Goal: Task Accomplishment & Management: Complete application form

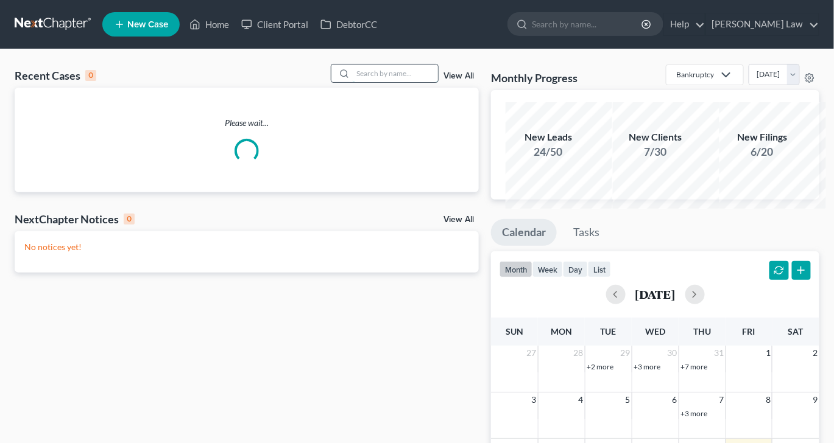
click at [354, 82] on input "search" at bounding box center [395, 74] width 85 height 18
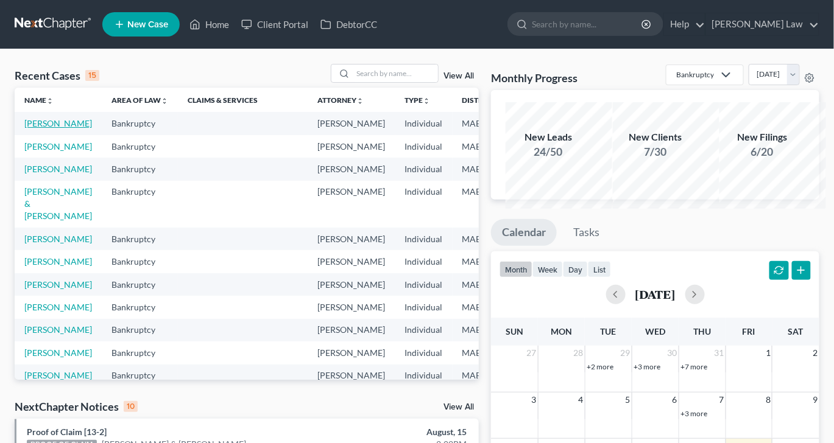
click at [45, 129] on link "[PERSON_NAME]" at bounding box center [58, 123] width 68 height 10
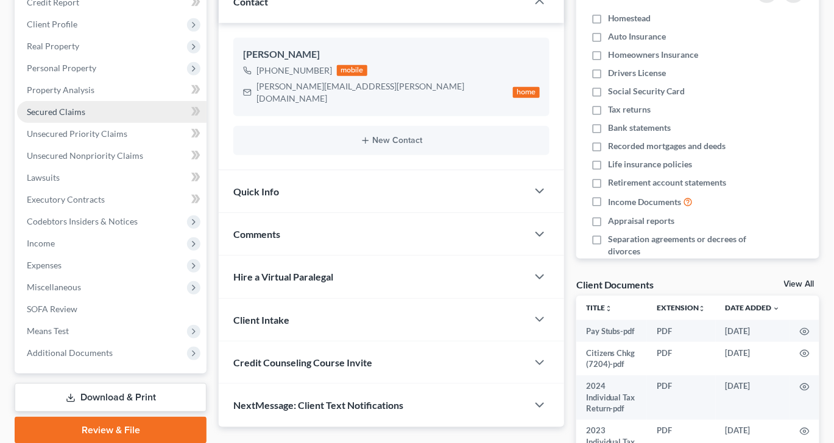
scroll to position [202, 0]
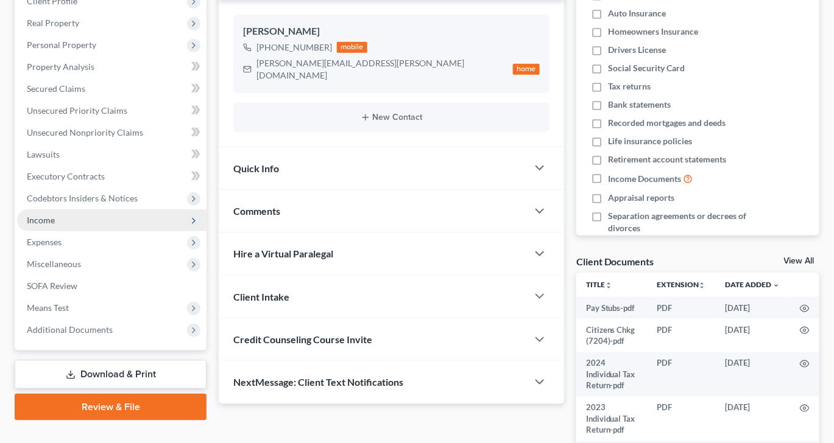
click at [55, 225] on span "Income" at bounding box center [41, 220] width 28 height 10
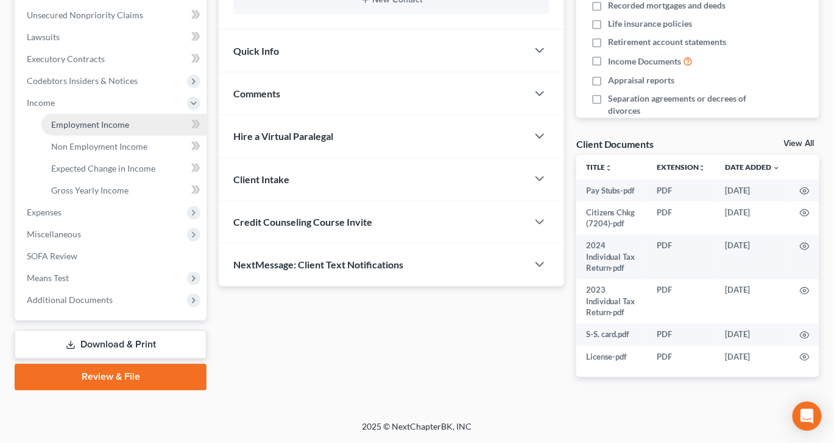
scroll to position [349, 0]
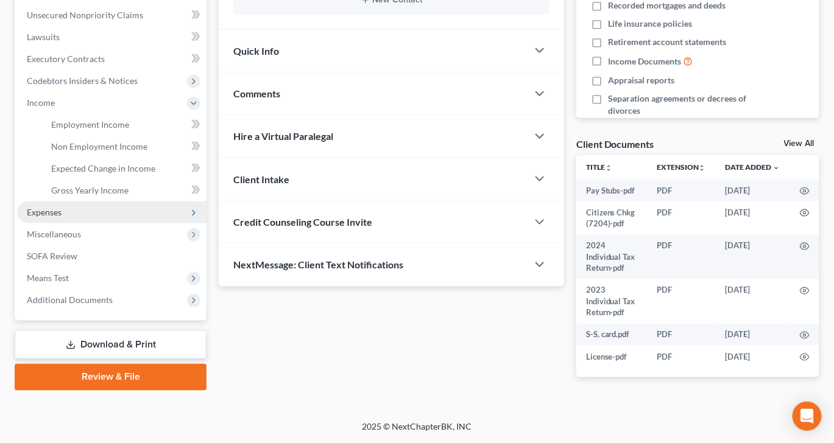
click at [62, 217] on span "Expenses" at bounding box center [44, 212] width 35 height 10
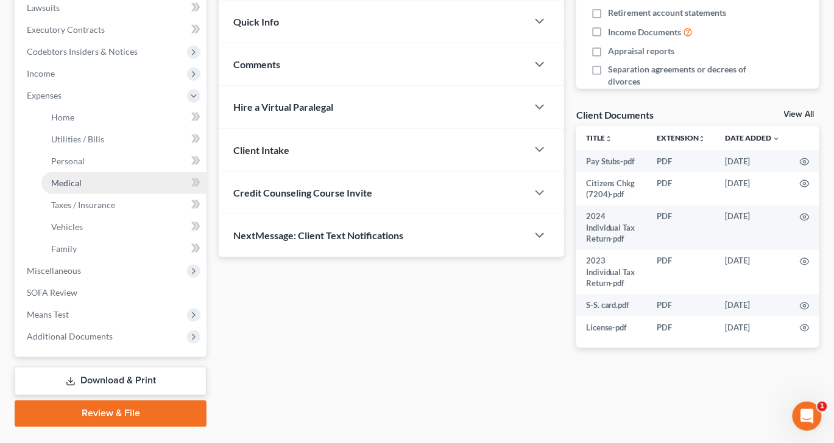
scroll to position [0, 0]
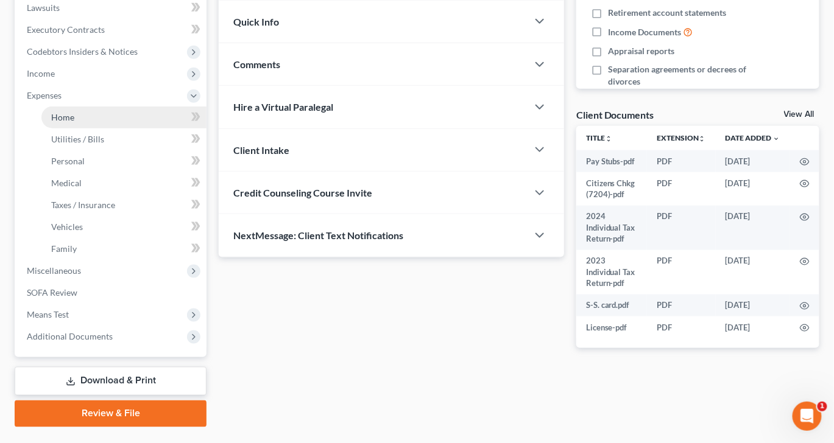
click at [74, 122] on span "Home" at bounding box center [62, 117] width 23 height 10
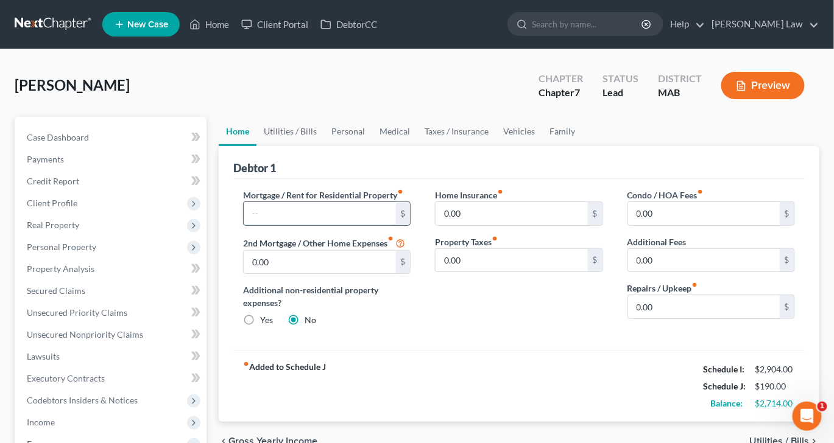
click at [304, 225] on input "text" at bounding box center [320, 213] width 152 height 23
type input "2,000"
click at [310, 146] on link "Utilities / Bills" at bounding box center [290, 131] width 68 height 29
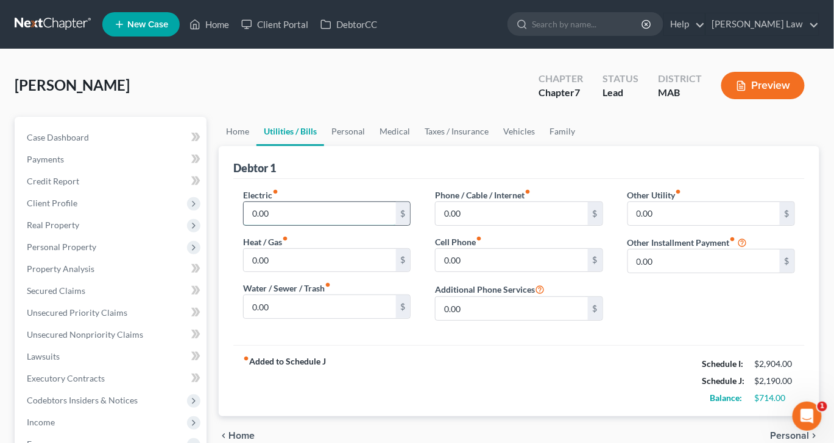
click at [302, 225] on input "0.00" at bounding box center [320, 213] width 152 height 23
type input "2"
type input "350"
click at [495, 272] on input "0.00" at bounding box center [512, 260] width 152 height 23
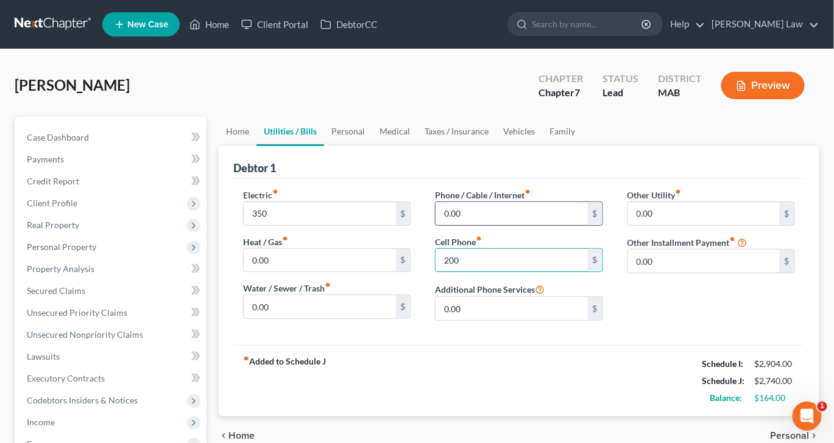
type input "200"
click at [499, 225] on input "0.00" at bounding box center [512, 213] width 152 height 23
type input "150"
click at [369, 146] on link "Personal" at bounding box center [348, 131] width 48 height 29
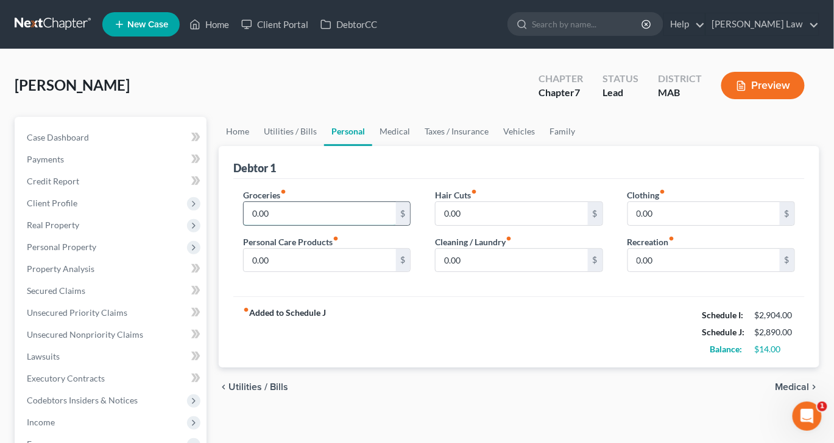
click at [312, 225] on input "0.00" at bounding box center [320, 213] width 152 height 23
type input "500"
click at [283, 272] on input "0.00" at bounding box center [320, 260] width 152 height 23
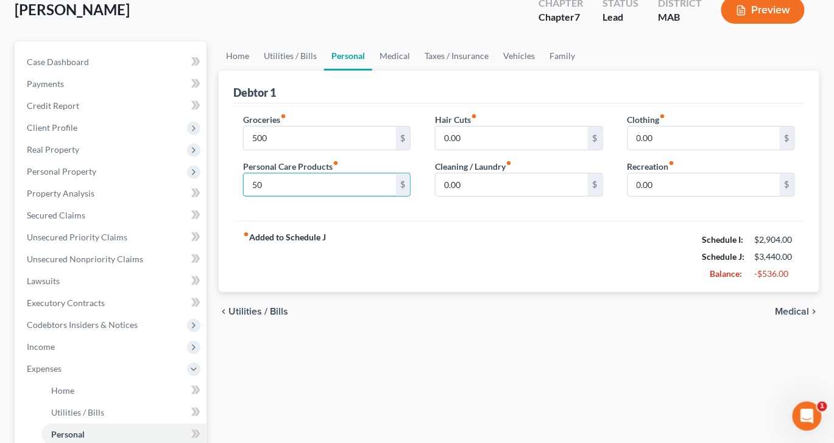
scroll to position [89, 0]
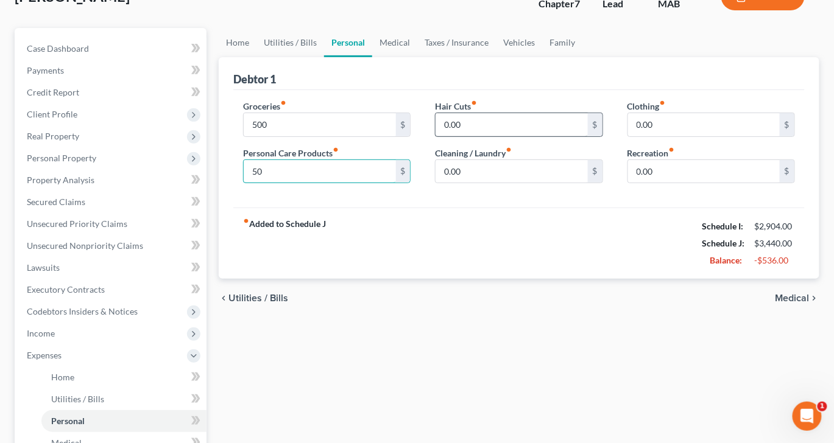
type input "50"
click at [522, 136] on input "0.00" at bounding box center [512, 124] width 152 height 23
type input "30"
click at [468, 183] on input "0.00" at bounding box center [512, 171] width 152 height 23
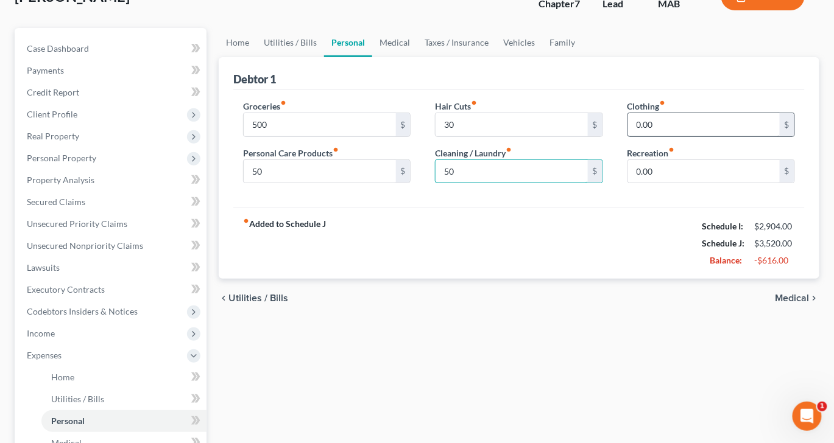
type input "50"
click at [677, 136] on input "0.00" at bounding box center [704, 124] width 152 height 23
type input "25"
click at [658, 183] on input "0.00" at bounding box center [704, 171] width 152 height 23
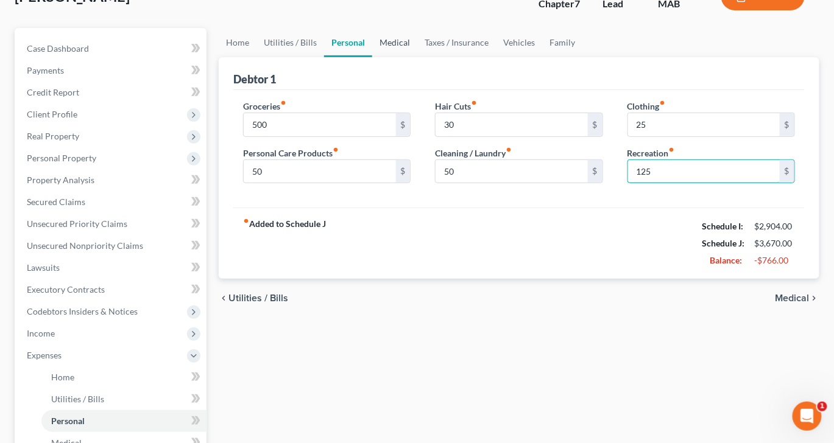
type input "125"
click at [417, 57] on link "Medical" at bounding box center [394, 42] width 45 height 29
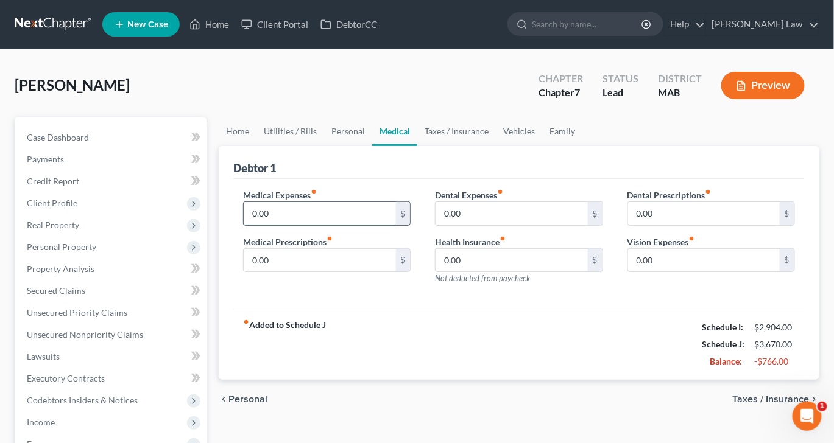
click at [287, 225] on input "0.00" at bounding box center [320, 213] width 152 height 23
type input "40"
click at [496, 146] on link "Taxes / Insurance" at bounding box center [456, 131] width 79 height 29
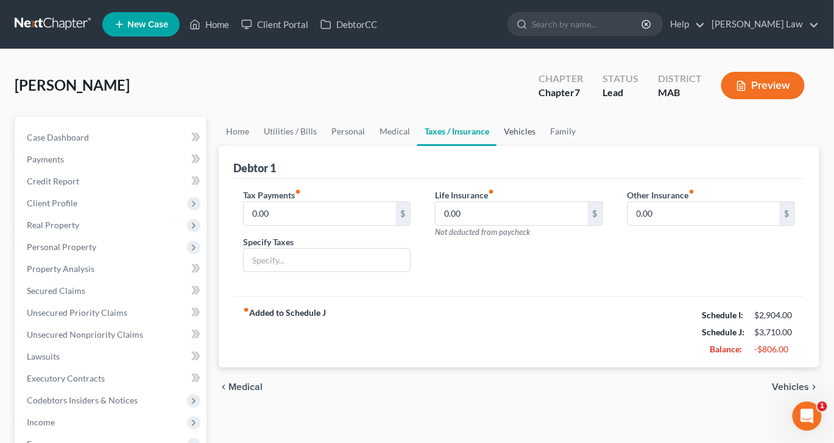
click at [543, 146] on link "Vehicles" at bounding box center [519, 131] width 46 height 29
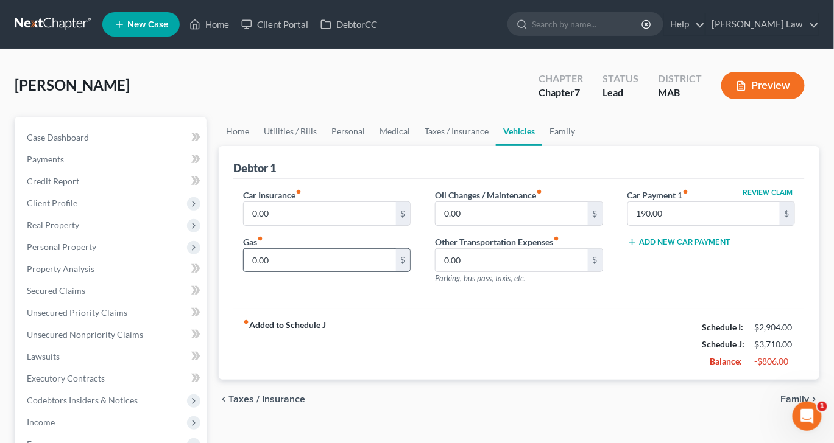
click at [281, 272] on input "0.00" at bounding box center [320, 260] width 152 height 23
type input "200"
click at [294, 225] on input "0.00" at bounding box center [320, 213] width 152 height 23
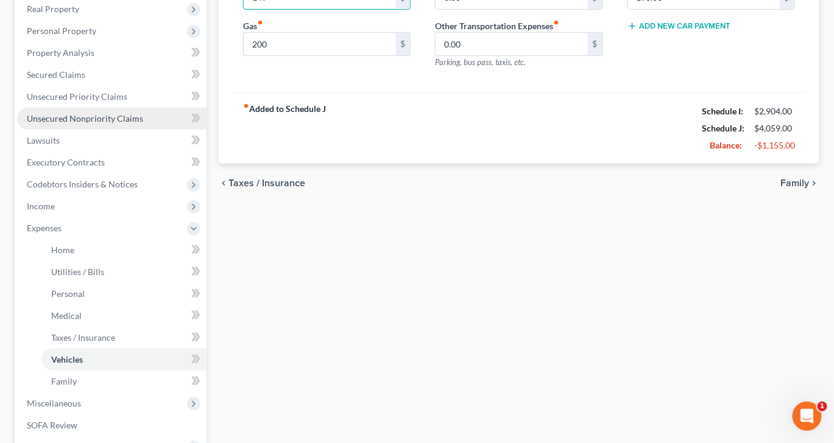
scroll to position [224, 0]
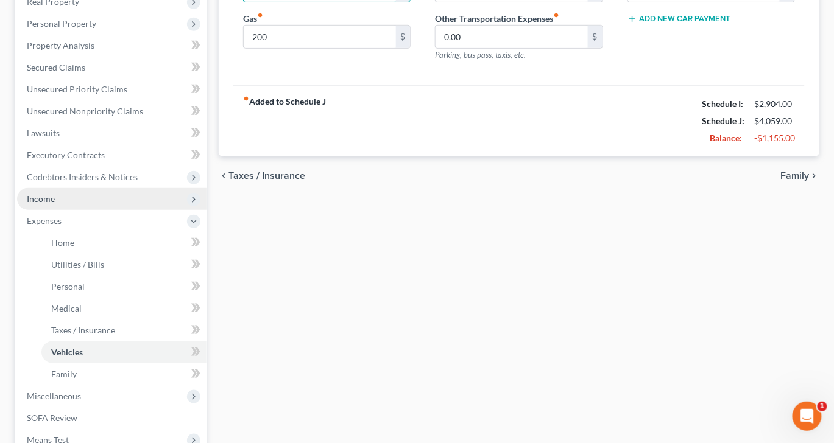
click at [55, 204] on span "Income" at bounding box center [41, 199] width 28 height 10
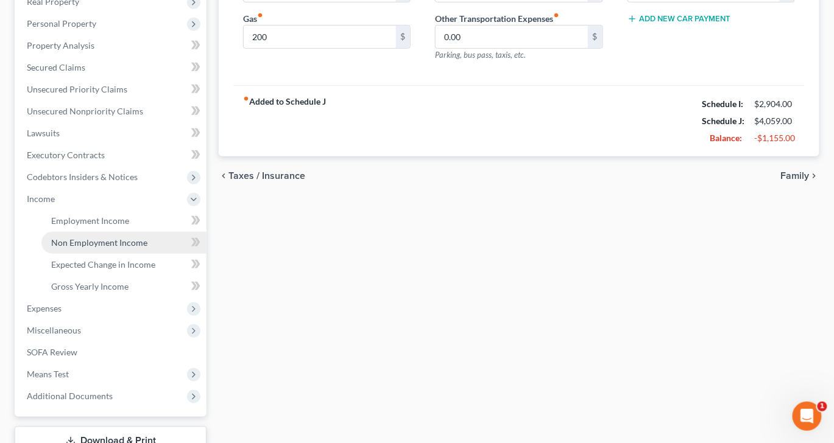
click at [112, 248] on span "Non Employment Income" at bounding box center [99, 243] width 96 height 10
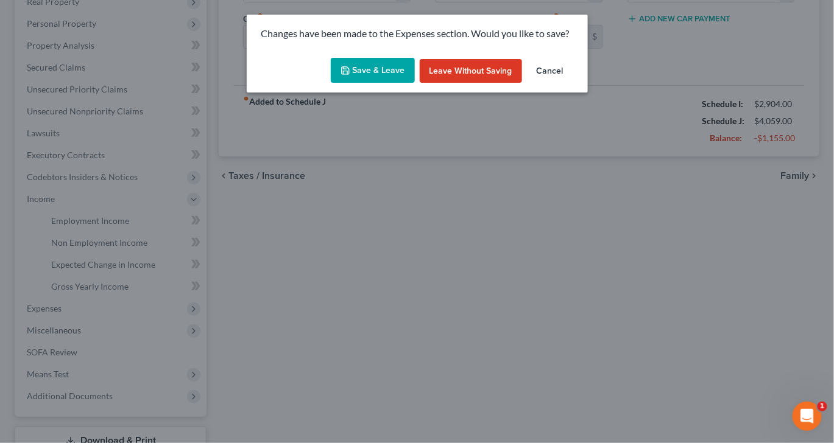
click at [353, 83] on button "Save & Leave" at bounding box center [373, 71] width 84 height 26
type input "149.00"
type input "200.00"
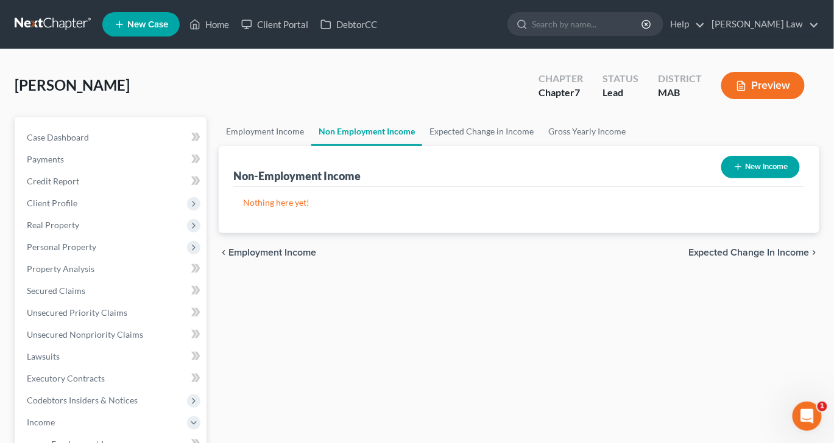
click at [727, 178] on button "New Income" at bounding box center [760, 167] width 79 height 23
select select "0"
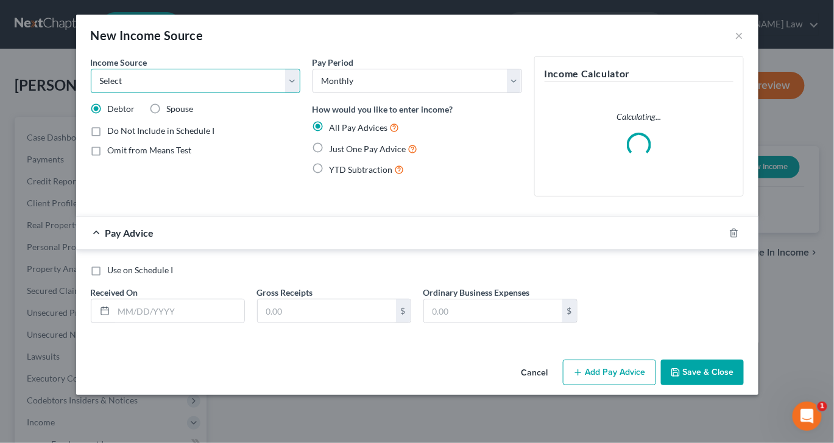
click at [274, 93] on select "Select Unemployment Disability (from employer) Pension Retirement Social Securi…" at bounding box center [196, 81] width 210 height 24
select select "13"
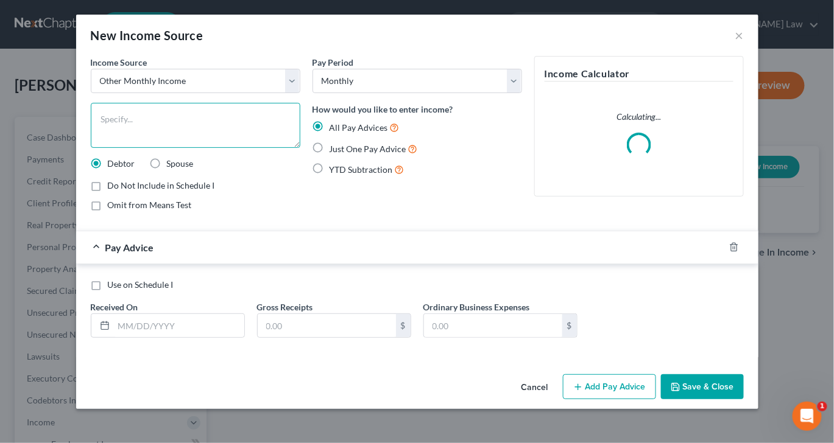
click at [158, 148] on textarea at bounding box center [196, 125] width 210 height 45
type textarea "Adult Son's contribution toward rent"
click at [330, 156] on label "Just One Pay Advice" at bounding box center [374, 149] width 88 height 14
click at [334, 150] on input "Just One Pay Advice" at bounding box center [338, 146] width 8 height 8
radio input "true"
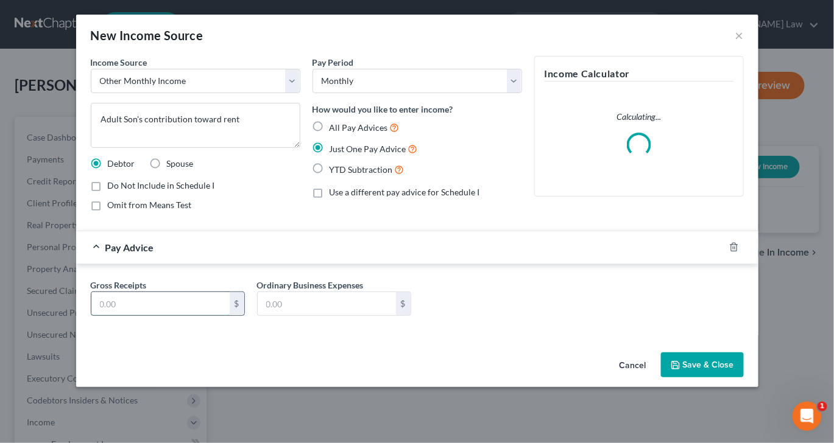
click at [91, 316] on input "text" at bounding box center [160, 303] width 138 height 23
click at [104, 316] on input "800" at bounding box center [160, 303] width 138 height 23
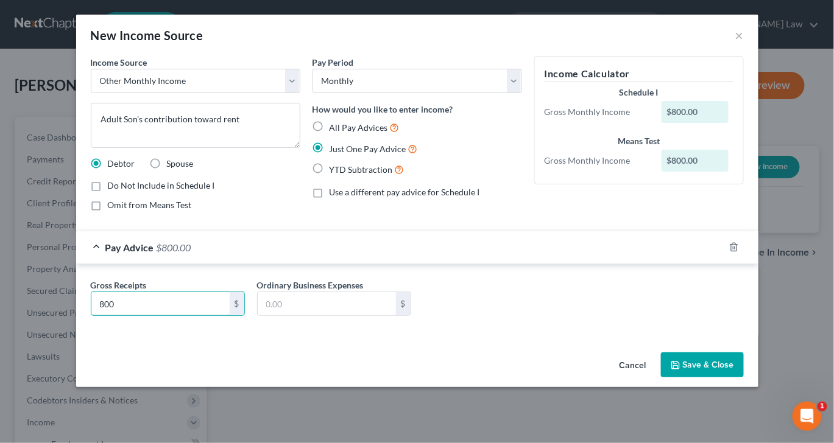
drag, startPoint x: 72, startPoint y: 327, endPoint x: 15, endPoint y: 327, distance: 56.7
click at [15, 327] on div "New Income Source × Income Source * Select Unemployment Disability (from employ…" at bounding box center [417, 221] width 834 height 443
type input "860"
click at [744, 378] on button "Save & Close" at bounding box center [702, 366] width 83 height 26
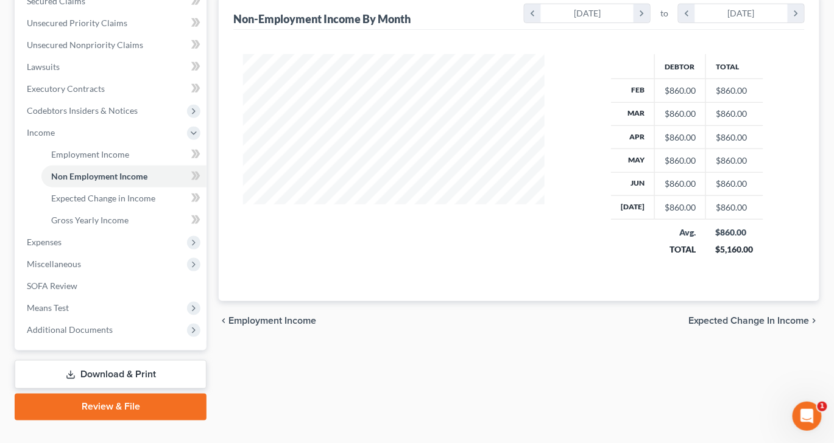
scroll to position [302, 0]
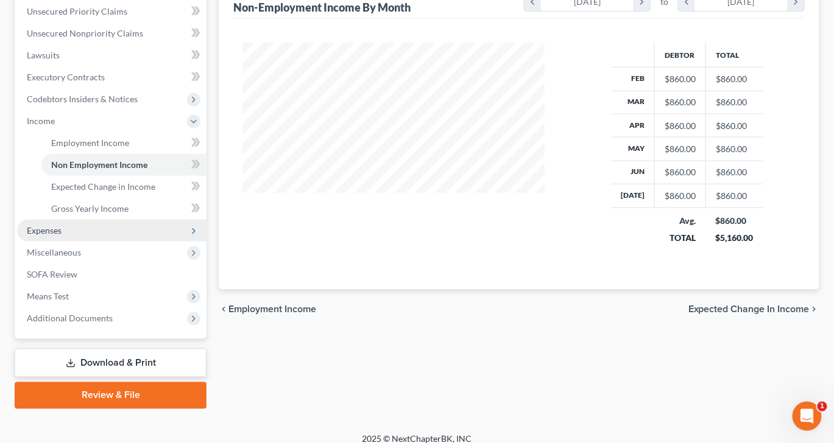
click at [62, 236] on span "Expenses" at bounding box center [44, 230] width 35 height 10
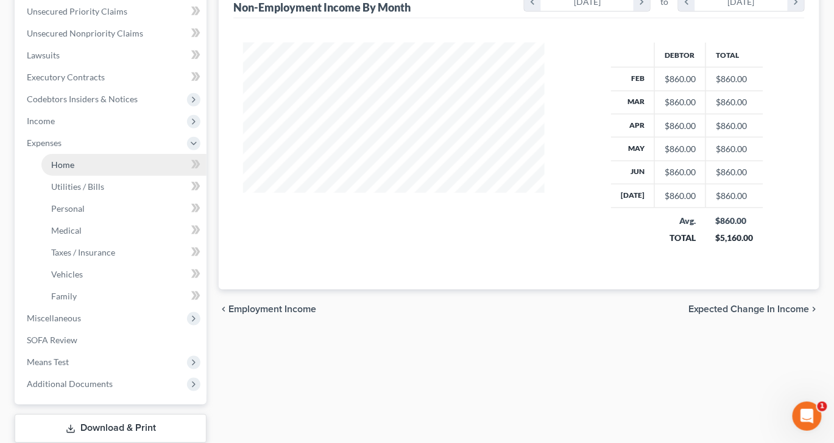
click at [104, 176] on link "Home" at bounding box center [123, 165] width 165 height 22
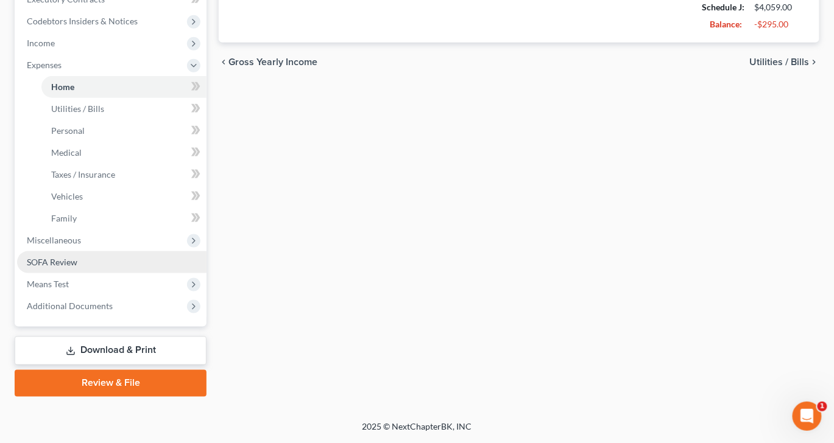
click at [77, 267] on span "SOFA Review" at bounding box center [52, 262] width 51 height 10
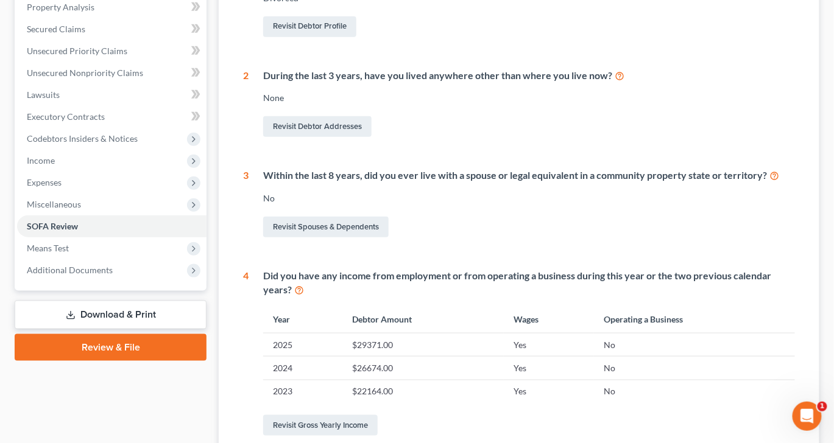
scroll to position [261, 0]
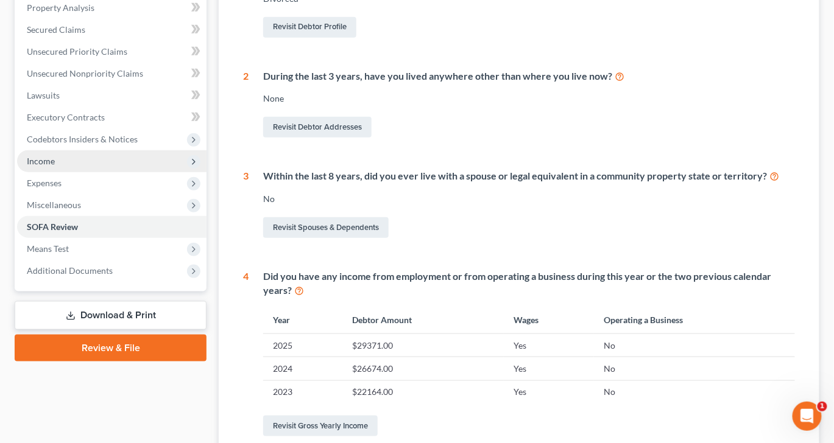
click at [71, 172] on span "Income" at bounding box center [111, 161] width 189 height 22
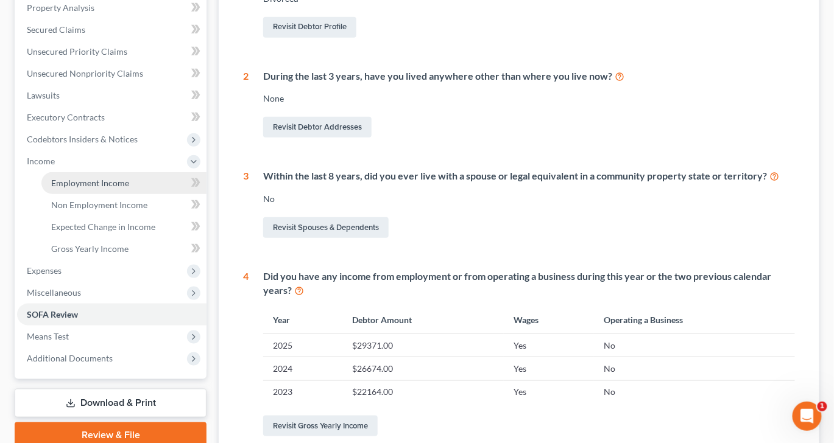
click at [116, 194] on link "Employment Income" at bounding box center [123, 183] width 165 height 22
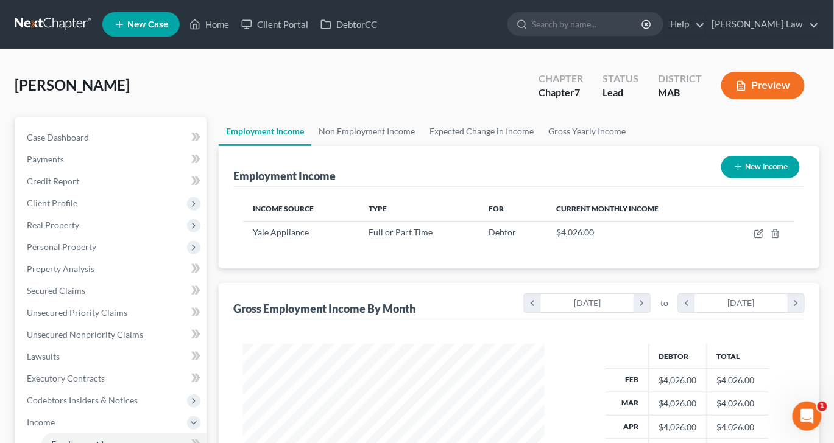
scroll to position [270, 325]
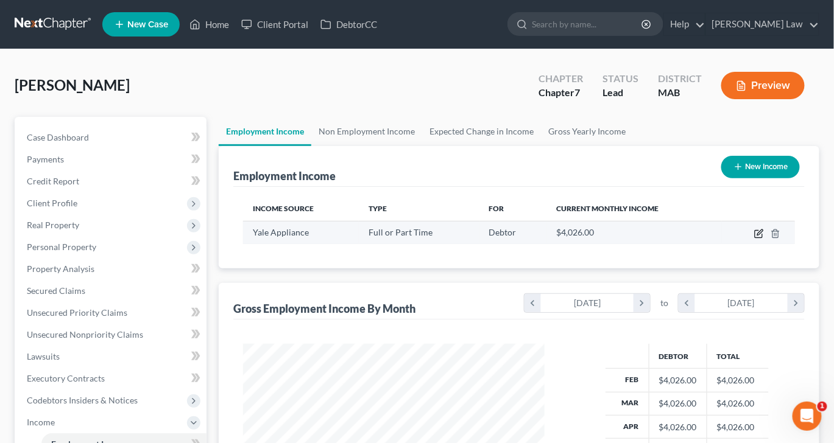
click at [754, 239] on icon "button" at bounding box center [759, 234] width 10 height 10
select select "0"
select select "22"
select select "0"
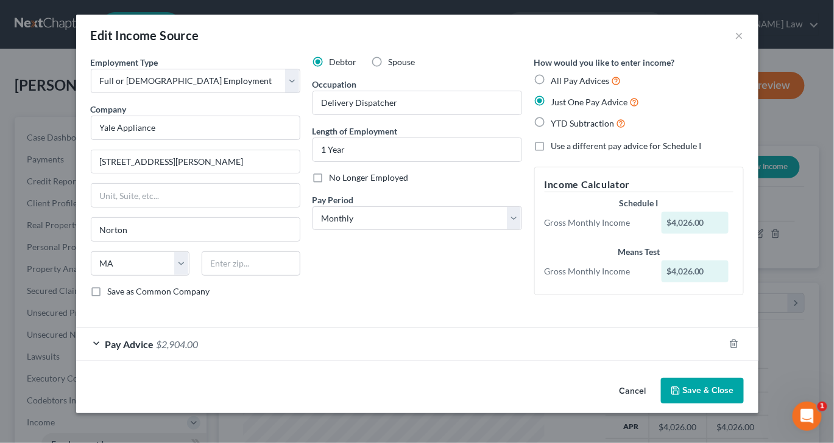
scroll to position [86, 0]
click at [743, 392] on button "Save & Close" at bounding box center [702, 391] width 83 height 26
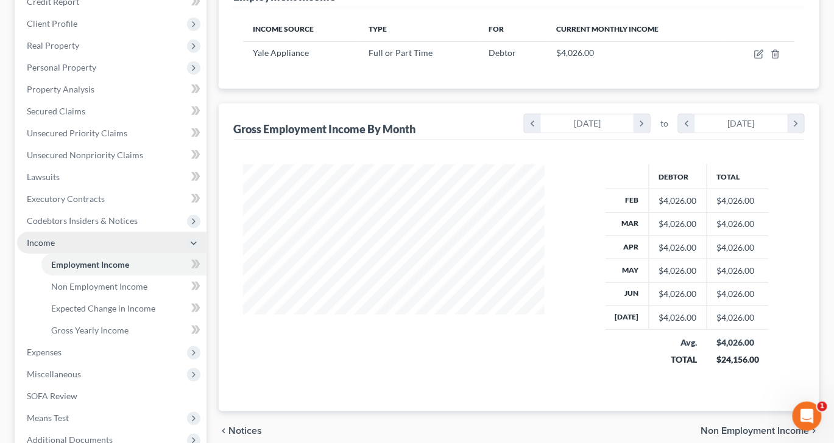
scroll to position [251, 0]
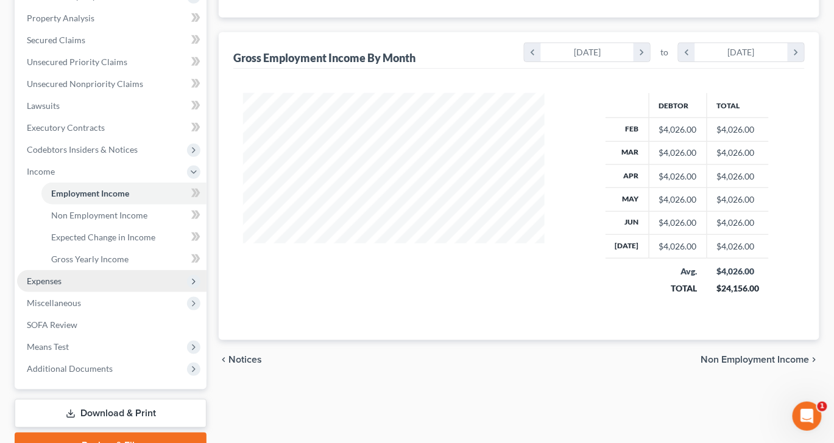
click at [62, 286] on span "Expenses" at bounding box center [44, 281] width 35 height 10
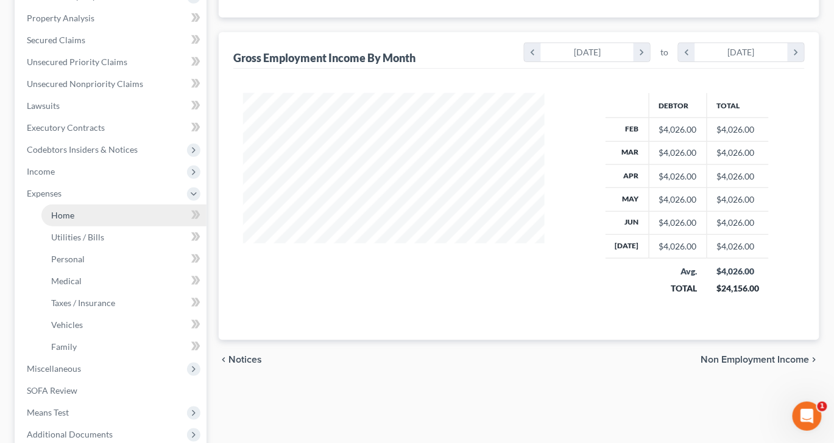
click at [74, 221] on span "Home" at bounding box center [62, 215] width 23 height 10
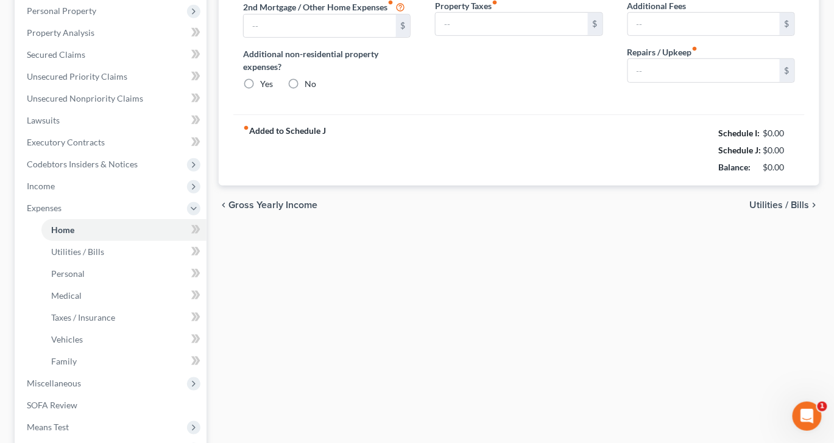
type input "2,000.00"
type input "0.00"
radio input "true"
type input "0.00"
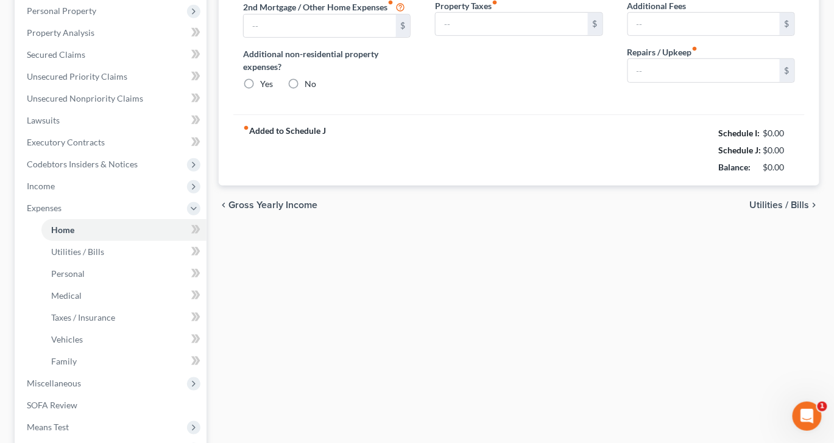
type input "0.00"
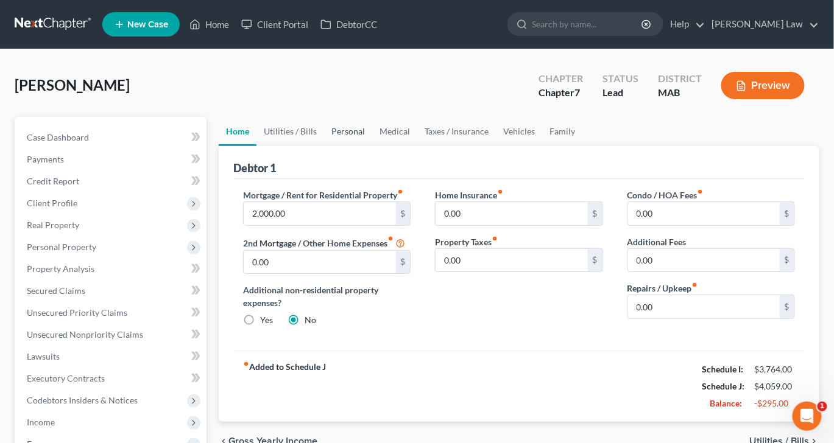
click at [372, 146] on link "Personal" at bounding box center [348, 131] width 48 height 29
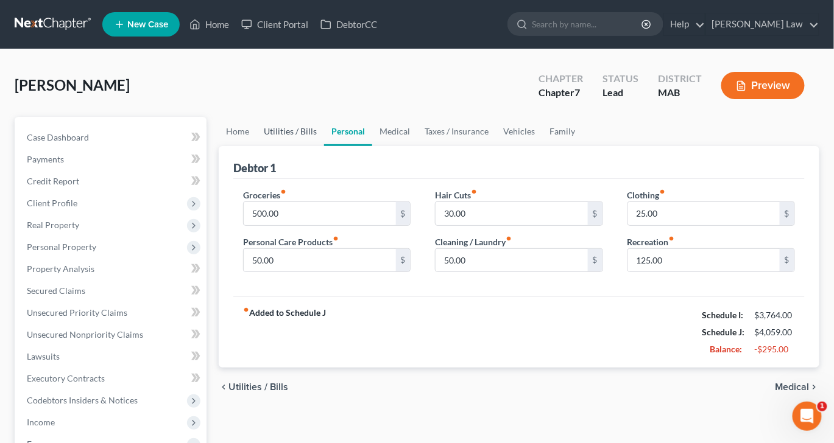
click at [303, 146] on link "Utilities / Bills" at bounding box center [290, 131] width 68 height 29
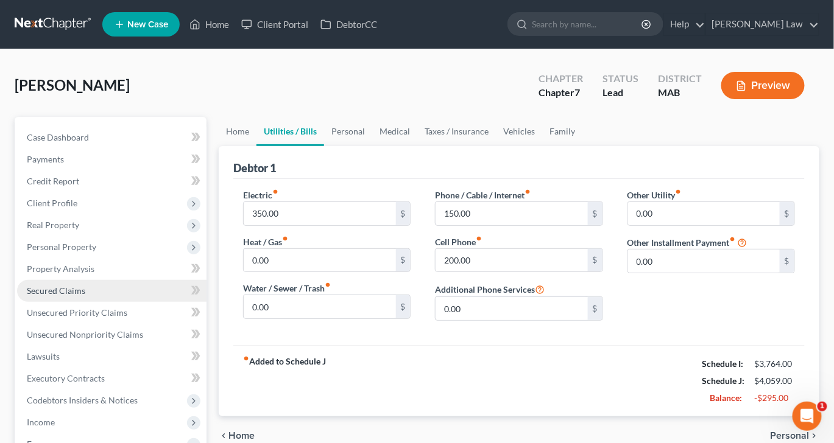
click at [68, 296] on span "Secured Claims" at bounding box center [56, 291] width 58 height 10
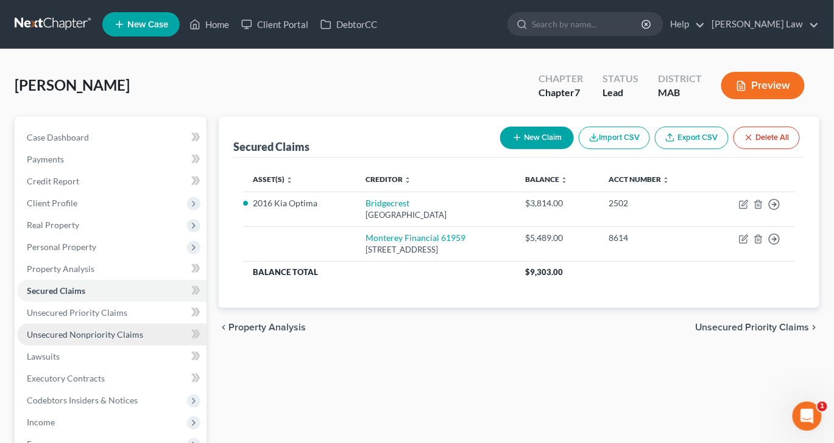
click at [116, 340] on span "Unsecured Nonpriority Claims" at bounding box center [85, 335] width 116 height 10
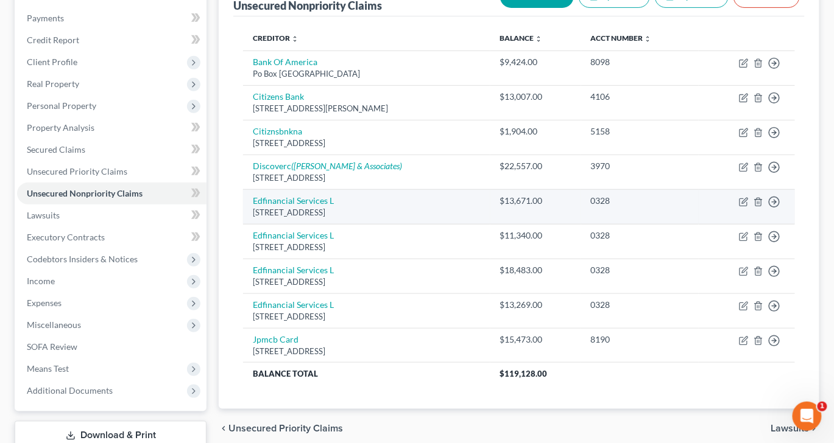
scroll to position [134, 0]
